Goal: Information Seeking & Learning: Check status

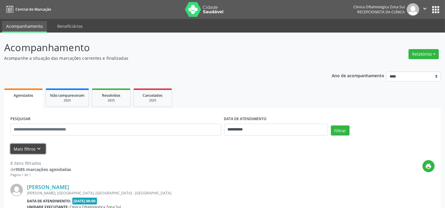
click at [41, 150] on icon "keyboard_arrow_down" at bounding box center [39, 149] width 7 height 7
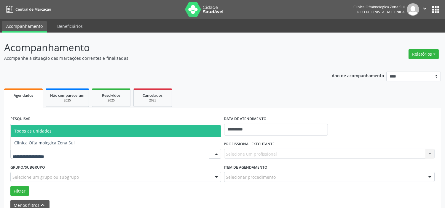
click at [60, 153] on div at bounding box center [115, 154] width 211 height 10
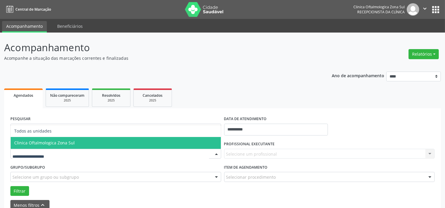
click at [62, 145] on span "Clinica Oftalmologica Zona Sul" at bounding box center [44, 143] width 60 height 6
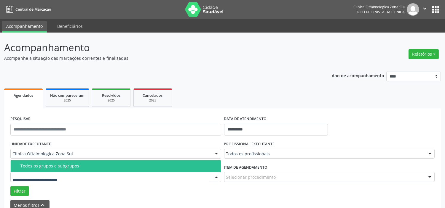
click at [73, 165] on div "Todos os grupos e subgrupos" at bounding box center [118, 166] width 197 height 5
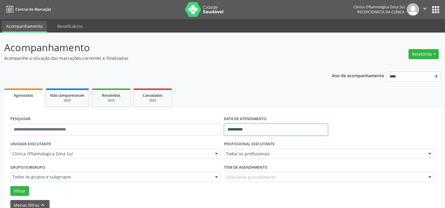
click at [255, 129] on input "**********" at bounding box center [276, 130] width 104 height 12
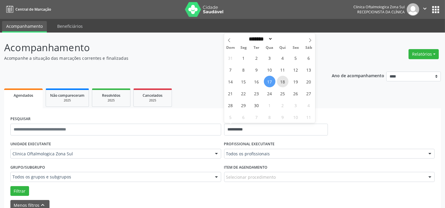
click at [281, 81] on span "18" at bounding box center [283, 82] width 12 height 12
type input "**********"
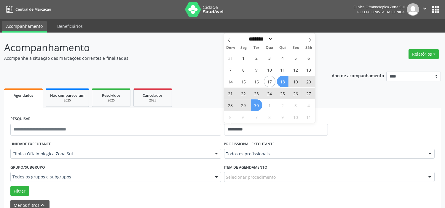
click at [255, 107] on span "30" at bounding box center [257, 106] width 12 height 12
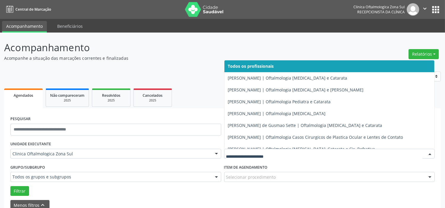
drag, startPoint x: 252, startPoint y: 152, endPoint x: 251, endPoint y: 127, distance: 24.6
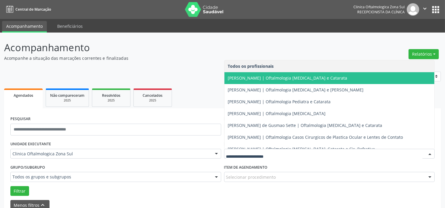
click at [251, 81] on span "[PERSON_NAME] | Oftalmologia [MEDICAL_DATA] e Catarata" at bounding box center [329, 78] width 210 height 12
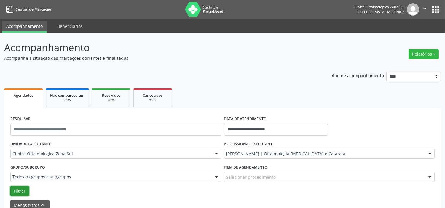
click at [21, 191] on button "Filtrar" at bounding box center [19, 191] width 19 height 10
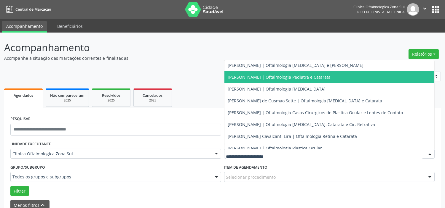
scroll to position [54, 0]
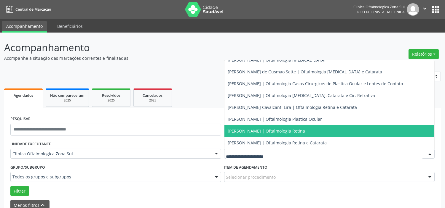
click at [250, 131] on span "[PERSON_NAME] | Oftalmologia Retina" at bounding box center [266, 131] width 77 height 6
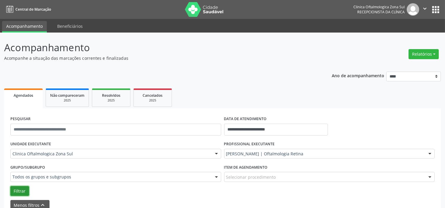
click at [26, 187] on button "Filtrar" at bounding box center [19, 191] width 19 height 10
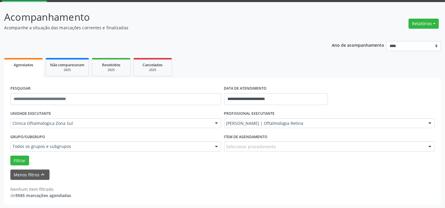
scroll to position [31, 0]
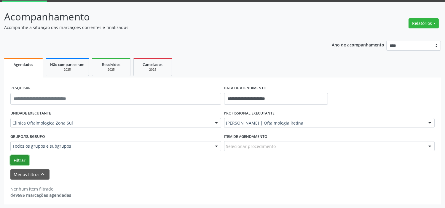
click at [24, 160] on button "Filtrar" at bounding box center [19, 161] width 19 height 10
click at [14, 159] on button "Filtrar" at bounding box center [19, 161] width 19 height 10
click at [27, 158] on button "Filtrar" at bounding box center [19, 161] width 19 height 10
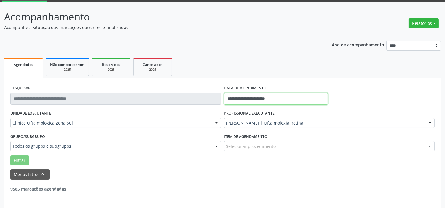
click at [270, 98] on input "**********" at bounding box center [276, 99] width 104 height 12
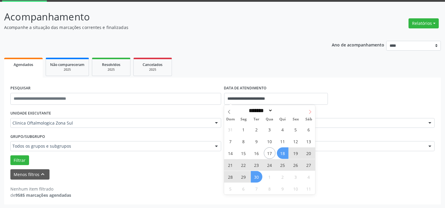
click at [310, 111] on icon at bounding box center [310, 112] width 2 height 4
select select "*"
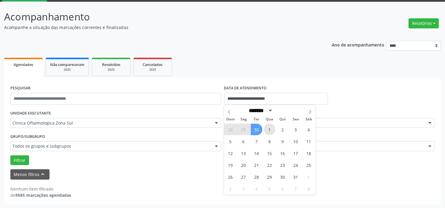
click at [268, 129] on span "1" at bounding box center [270, 130] width 12 height 12
type input "**********"
click at [310, 111] on icon at bounding box center [310, 112] width 2 height 4
select select "**"
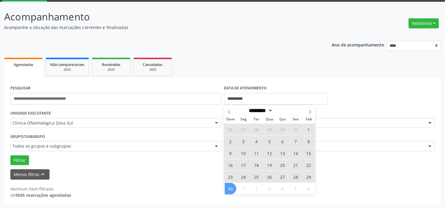
click at [232, 190] on span "30" at bounding box center [231, 189] width 12 height 12
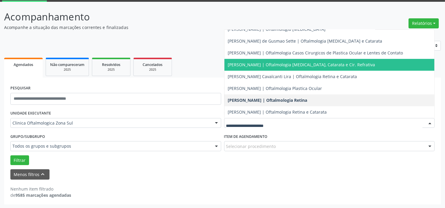
click at [256, 66] on span "[PERSON_NAME] | Oftalmologia [MEDICAL_DATA], Catarata e Cir. Refrativa" at bounding box center [301, 65] width 147 height 6
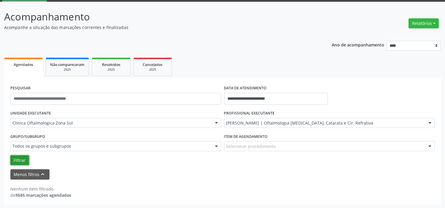
click at [18, 159] on button "Filtrar" at bounding box center [19, 161] width 19 height 10
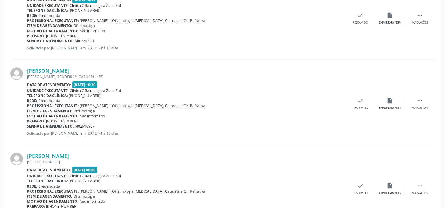
scroll to position [492, 0]
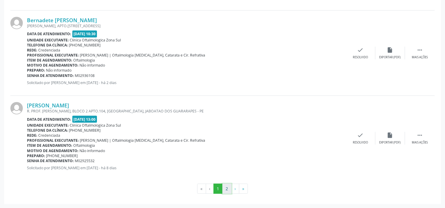
click at [227, 186] on button "2" at bounding box center [226, 189] width 9 height 10
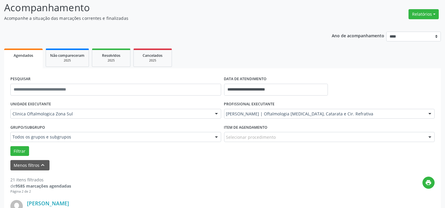
scroll to position [0, 0]
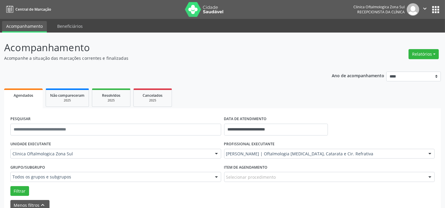
click at [425, 6] on icon "" at bounding box center [424, 8] width 7 height 7
click at [404, 34] on link "Sair" at bounding box center [409, 36] width 41 height 8
